Goal: Task Accomplishment & Management: Manage account settings

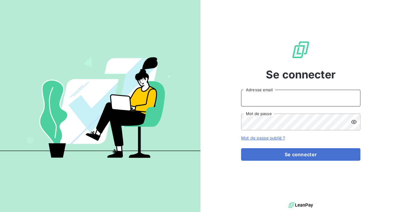
type input "iparent@agcei.com"
click at [291, 152] on button "Se connecter" at bounding box center [300, 154] width 119 height 13
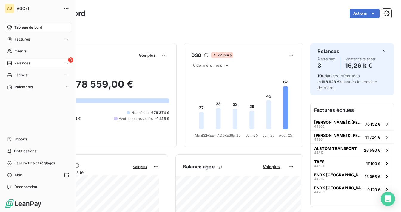
click at [12, 61] on div "Relances" at bounding box center [18, 63] width 23 height 5
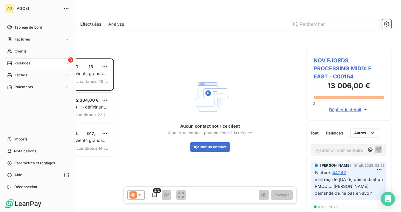
scroll to position [150, 81]
click at [24, 64] on span "Relances" at bounding box center [22, 63] width 16 height 5
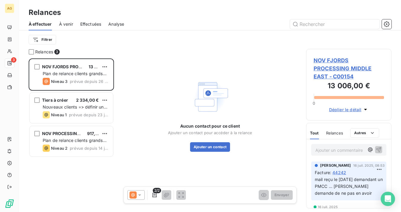
click at [65, 25] on span "À venir" at bounding box center [66, 24] width 14 height 6
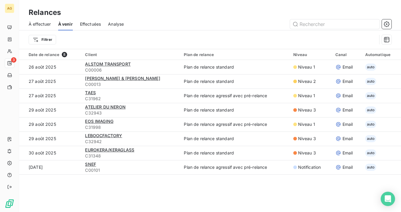
click at [87, 23] on span "Effectuées" at bounding box center [90, 24] width 21 height 6
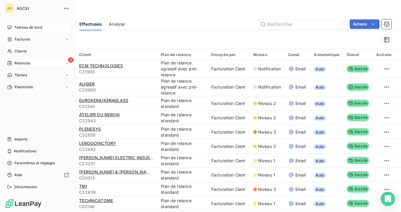
click at [28, 27] on span "Tableau de bord" at bounding box center [28, 27] width 28 height 5
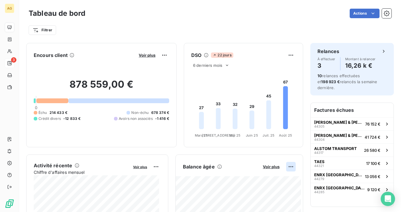
click at [286, 164] on html "AG 3 Tableau de bord Actions Filtrer Encours client Voir plus 878 559,00 € 0 Éc…" at bounding box center [200, 106] width 401 height 212
click at [265, 167] on html "AG 3 Tableau de bord Actions Filtrer Encours client Voir plus 878 559,00 € 0 Éc…" at bounding box center [200, 106] width 401 height 212
click at [265, 168] on span "Voir plus" at bounding box center [271, 166] width 17 height 5
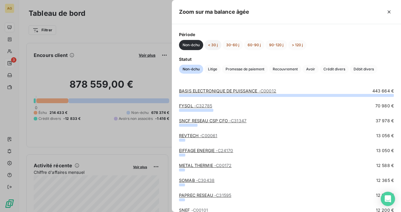
click at [216, 45] on button "< 30 j" at bounding box center [212, 45] width 17 height 10
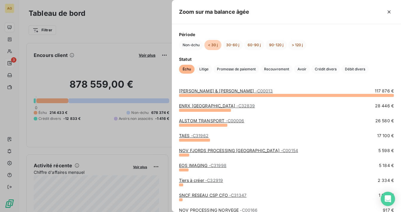
click at [196, 137] on span "- C31962" at bounding box center [200, 135] width 18 height 5
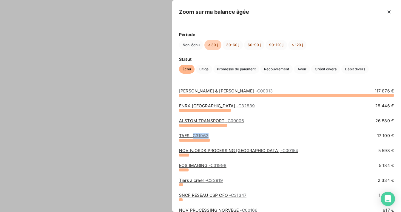
click at [196, 137] on span "- C31962" at bounding box center [200, 135] width 18 height 5
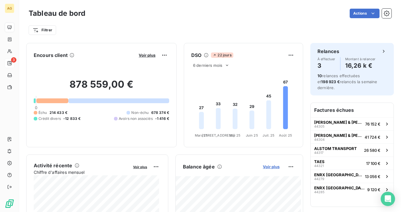
click at [266, 167] on span "Voir plus" at bounding box center [271, 166] width 17 height 5
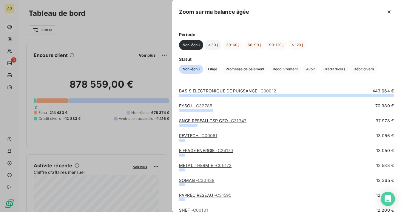
click at [212, 44] on button "< 30 j" at bounding box center [212, 45] width 17 height 10
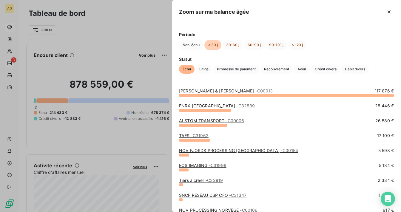
click at [205, 121] on link "ALSTOM TRANSPORT - C00006" at bounding box center [211, 120] width 65 height 5
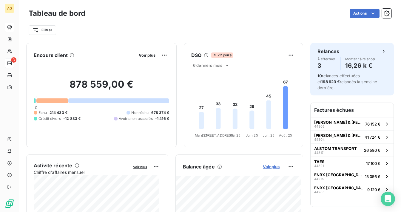
click at [273, 168] on span "Voir plus" at bounding box center [271, 166] width 17 height 5
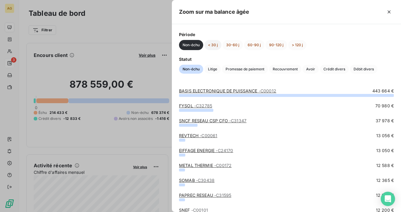
click at [212, 44] on button "< 30 j" at bounding box center [212, 45] width 17 height 10
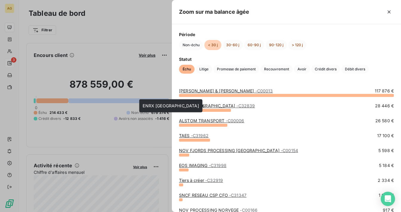
click at [200, 107] on link "ENRX FRANCE - C32839" at bounding box center [217, 105] width 76 height 5
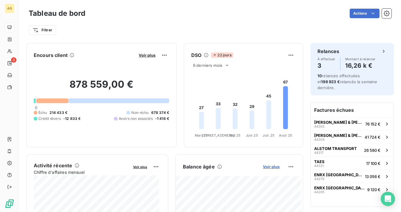
click at [266, 167] on span "Voir plus" at bounding box center [271, 166] width 17 height 5
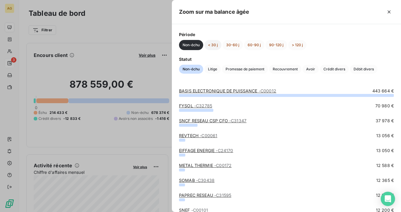
click at [212, 44] on button "< 30 j" at bounding box center [212, 45] width 17 height 10
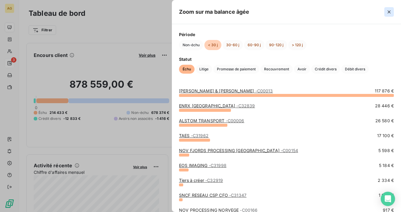
click at [393, 13] on button "button" at bounding box center [389, 12] width 10 height 10
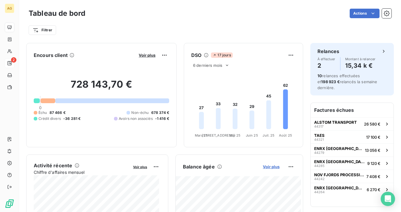
click at [269, 166] on span "Voir plus" at bounding box center [271, 166] width 17 height 5
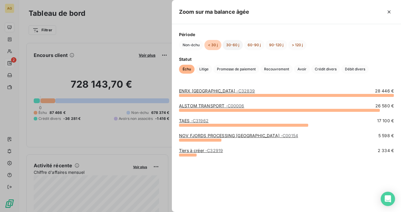
click at [235, 45] on button "30-60 j" at bounding box center [233, 45] width 20 height 10
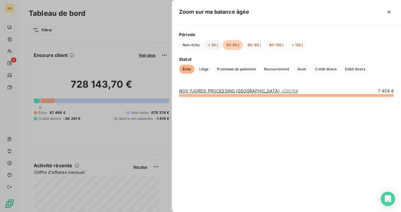
click at [215, 43] on button "< 30 j" at bounding box center [212, 45] width 17 height 10
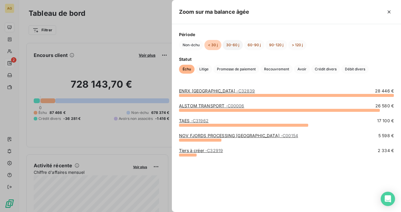
click at [229, 44] on button "30-60 j" at bounding box center [233, 45] width 20 height 10
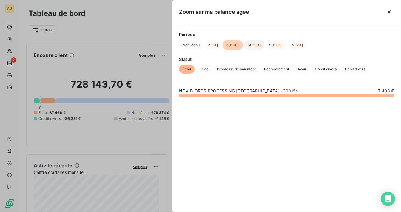
click at [251, 44] on button "60-90 j" at bounding box center [254, 45] width 20 height 10
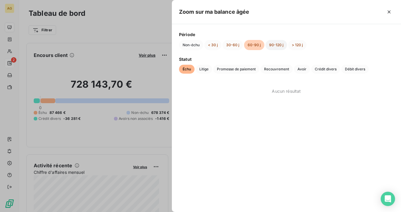
click at [271, 45] on button "90-120 j" at bounding box center [276, 45] width 21 height 10
click at [295, 45] on button "> 120 j" at bounding box center [297, 45] width 18 height 10
click at [234, 44] on button "30-60 j" at bounding box center [233, 45] width 20 height 10
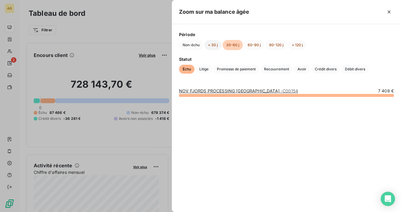
click at [212, 45] on button "< 30 j" at bounding box center [212, 45] width 17 height 10
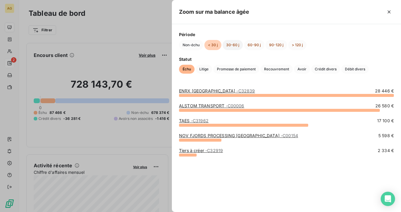
click at [230, 44] on button "30-60 j" at bounding box center [233, 45] width 20 height 10
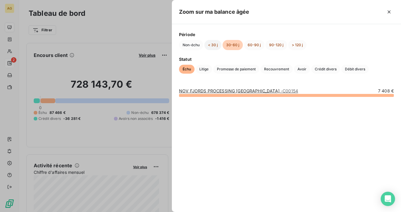
click at [215, 44] on button "< 30 j" at bounding box center [212, 45] width 17 height 10
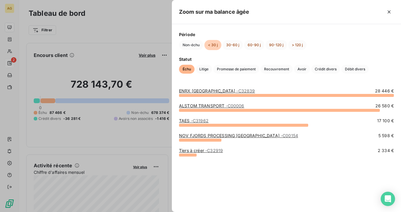
click at [207, 149] on span "- C32919" at bounding box center [214, 150] width 18 height 5
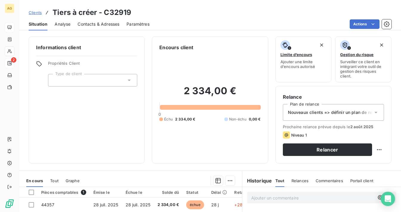
scroll to position [95, 0]
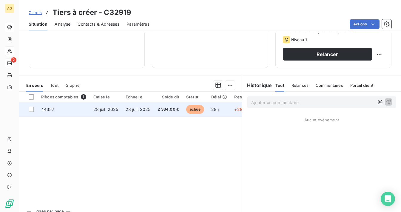
click at [109, 108] on span "28 juil. 2025" at bounding box center [105, 109] width 25 height 5
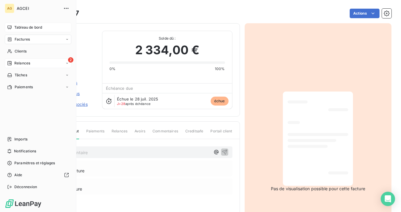
click at [20, 62] on span "Relances" at bounding box center [22, 63] width 16 height 5
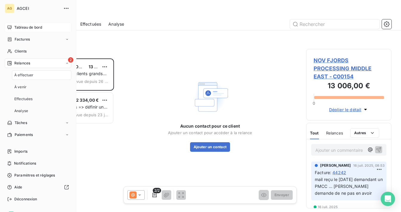
scroll to position [150, 81]
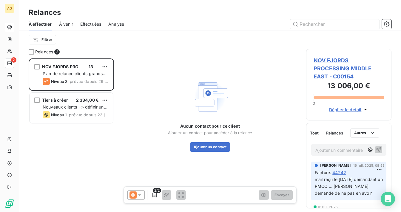
click at [62, 25] on span "À venir" at bounding box center [66, 24] width 14 height 6
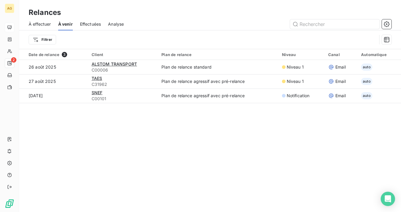
click at [95, 21] on span "Effectuées" at bounding box center [90, 24] width 21 height 6
